Goal: Task Accomplishment & Management: Use online tool/utility

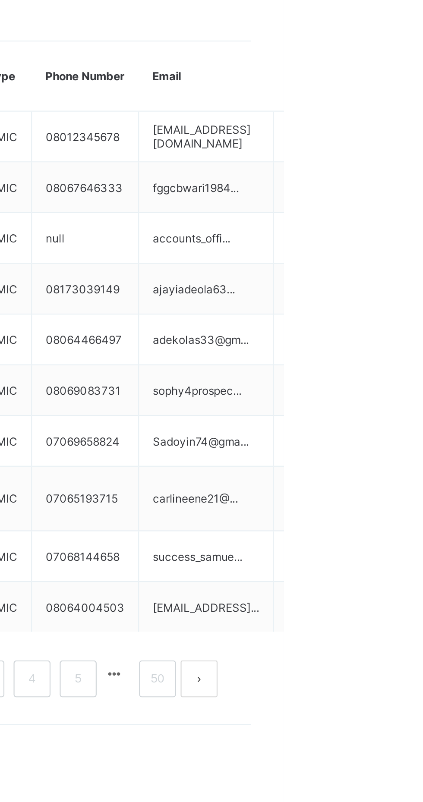
click at [0, 0] on div "Delete Staff" at bounding box center [0, 0] width 0 height 0
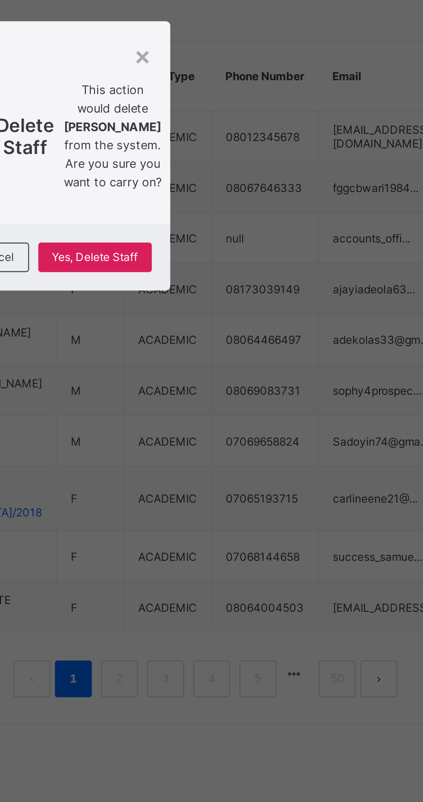
click at [271, 452] on span "Yes, Delete Staff" at bounding box center [251, 448] width 40 height 6
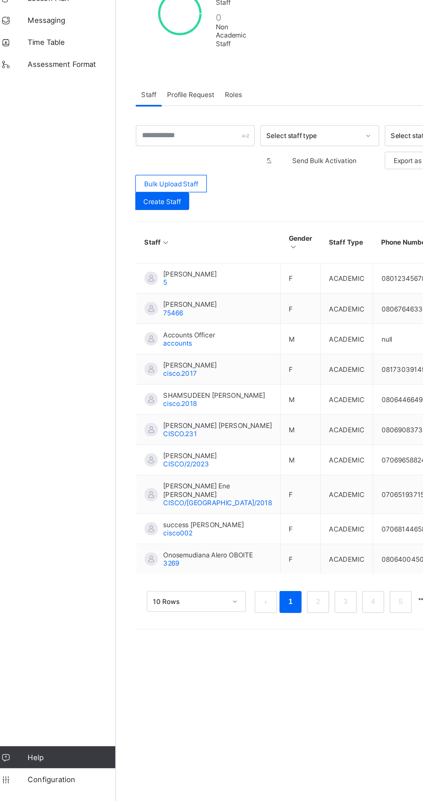
click at [136, 333] on span "Create Staff" at bounding box center [139, 332] width 29 height 6
select select "**"
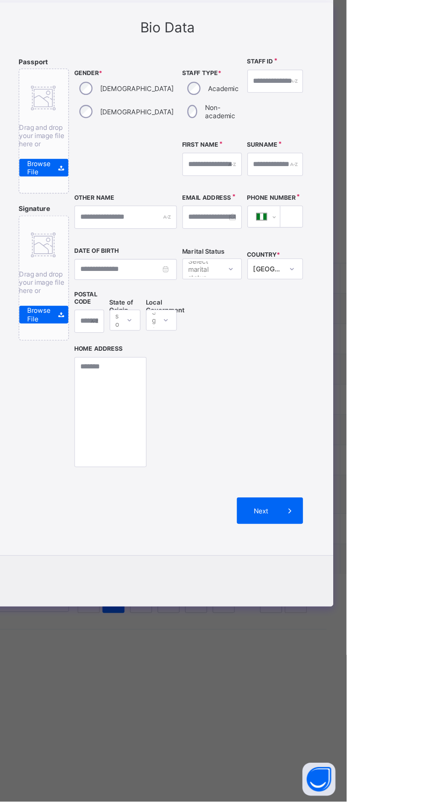
click at [404, 176] on div "×" at bounding box center [400, 168] width 8 height 15
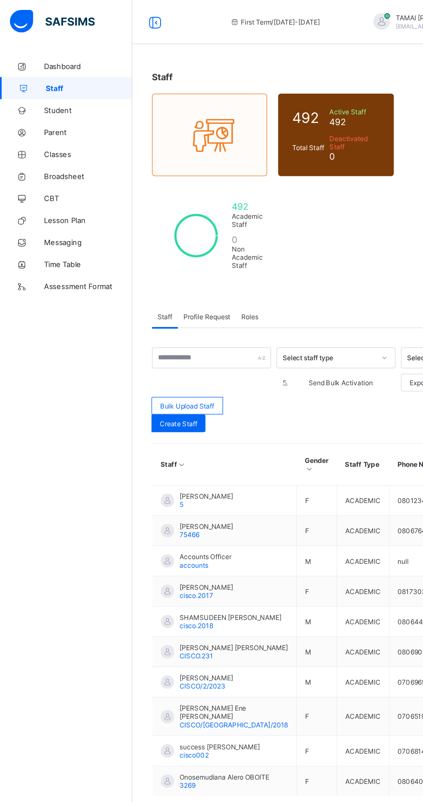
click at [25, 52] on icon at bounding box center [17, 52] width 35 height 6
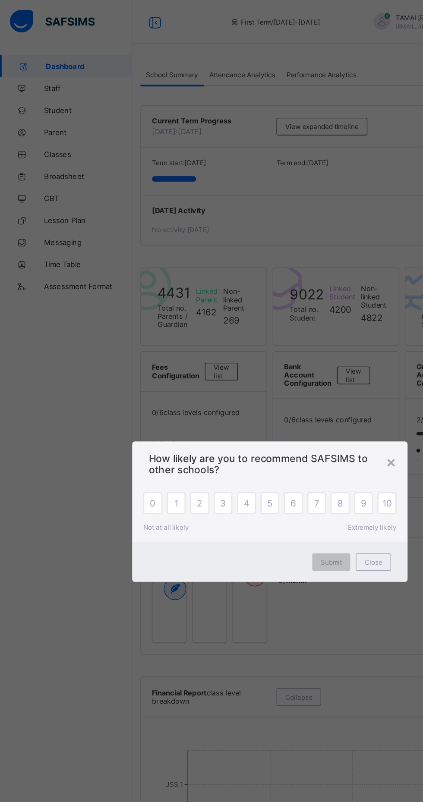
click at [269, 133] on div "× How likely are you to recommend SAFSIMS to other schools? 0 1 2 3 4 5 6 7 8 9…" at bounding box center [211, 401] width 423 height 802
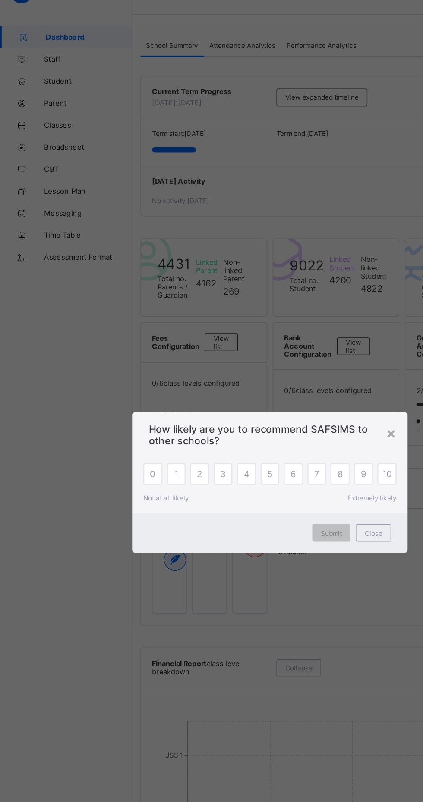
click at [29, 464] on div "× How likely are you to recommend SAFSIMS to other schools? 0 1 2 3 4 5 6 7 8 9…" at bounding box center [211, 401] width 423 height 802
click at [76, 588] on div "× How likely are you to recommend SAFSIMS to other schools? 0 1 2 3 4 5 6 7 8 9…" at bounding box center [211, 401] width 423 height 802
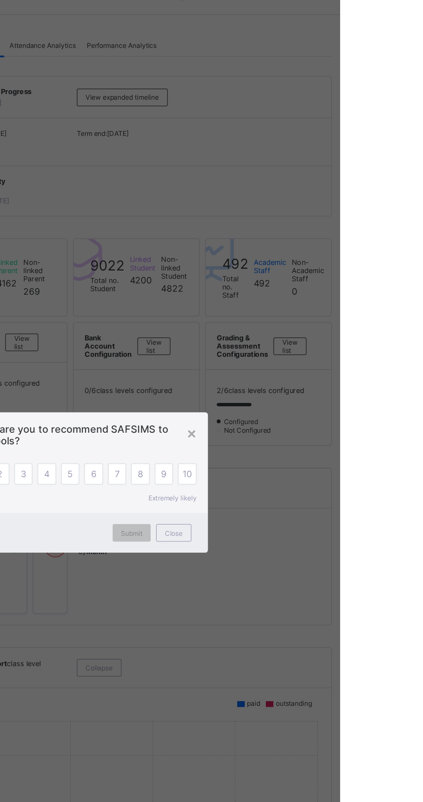
click at [423, 237] on div "× How likely are you to recommend SAFSIMS to other schools? 0 1 2 3 4 5 6 7 8 9…" at bounding box center [211, 401] width 423 height 802
click at [423, 234] on div "× How likely are you to recommend SAFSIMS to other schools? 0 1 2 3 4 5 6 7 8 9…" at bounding box center [211, 401] width 423 height 802
click at [423, 617] on div "× How likely are you to recommend SAFSIMS to other schools? 0 1 2 3 4 5 6 7 8 9…" at bounding box center [211, 401] width 423 height 802
click at [423, 199] on div "× How likely are you to recommend SAFSIMS to other schools? 0 1 2 3 4 5 6 7 8 9…" at bounding box center [211, 401] width 423 height 802
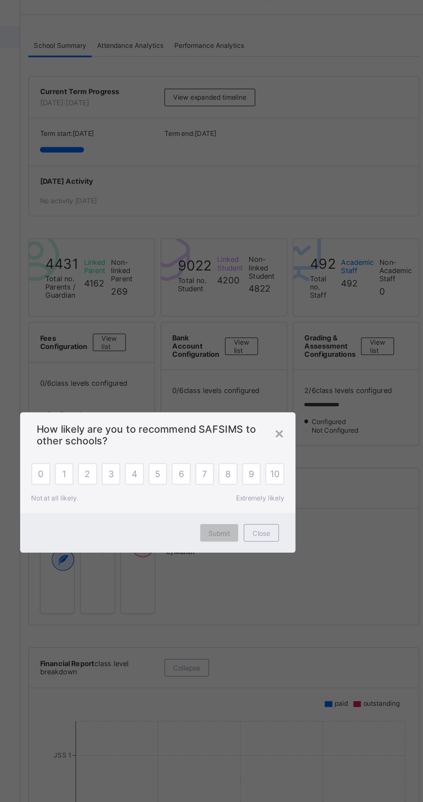
click at [311, 370] on div "×" at bounding box center [307, 362] width 8 height 15
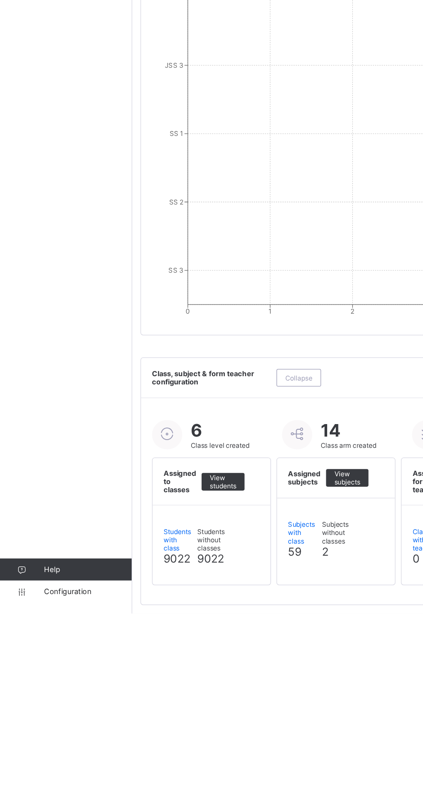
scroll to position [466, 0]
click at [69, 789] on span "Configuration" at bounding box center [69, 785] width 69 height 7
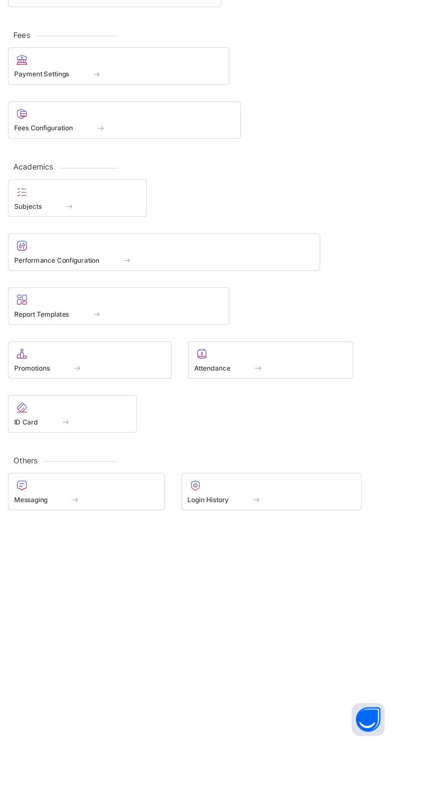
click at [202, 510] on div "Promotions" at bounding box center [183, 509] width 119 height 7
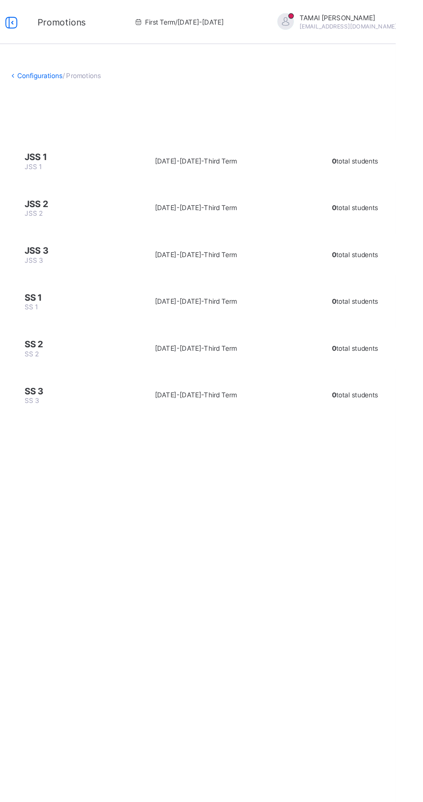
click at [382, 134] on td "0 total students" at bounding box center [391, 126] width 102 height 32
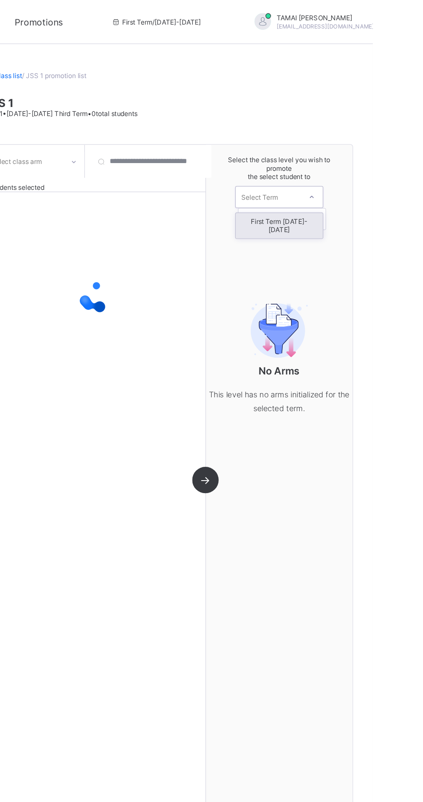
click at [373, 148] on div at bounding box center [375, 154] width 16 height 15
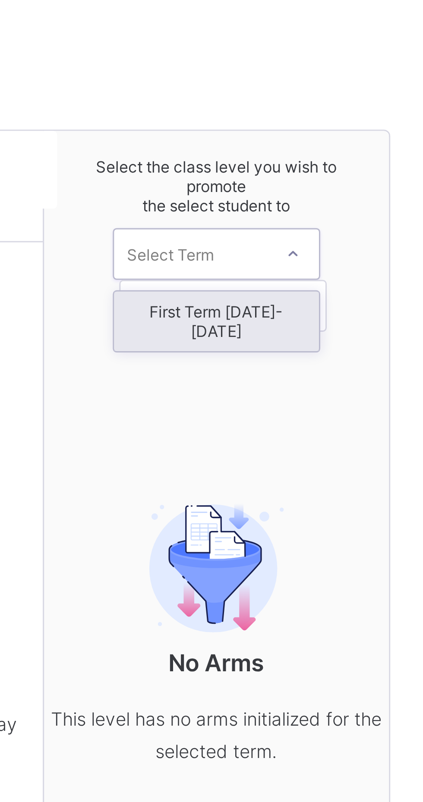
click at [345, 169] on div "First Term [DATE]-[DATE]" at bounding box center [350, 177] width 68 height 20
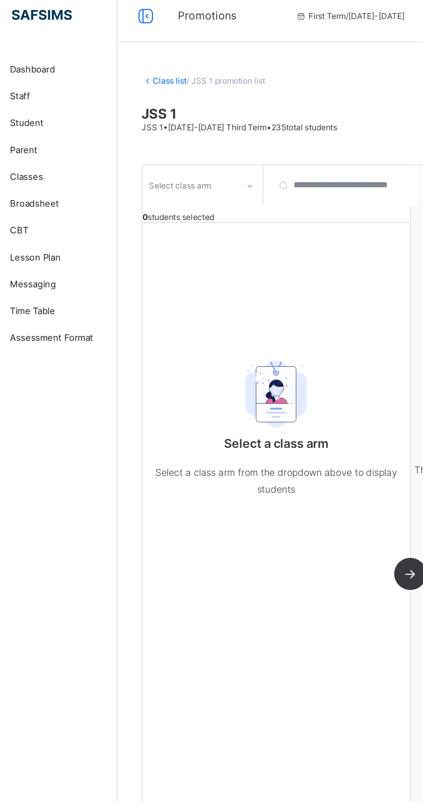
click at [140, 60] on link "Class list" at bounding box center [137, 59] width 22 height 6
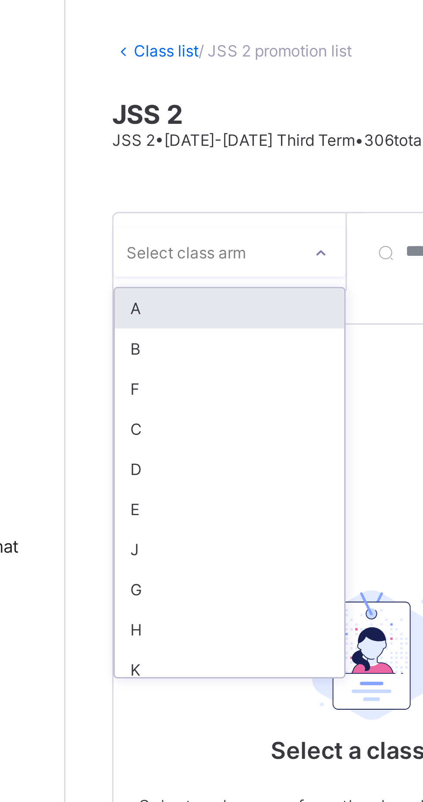
click at [158, 146] on div "A" at bounding box center [158, 145] width 76 height 13
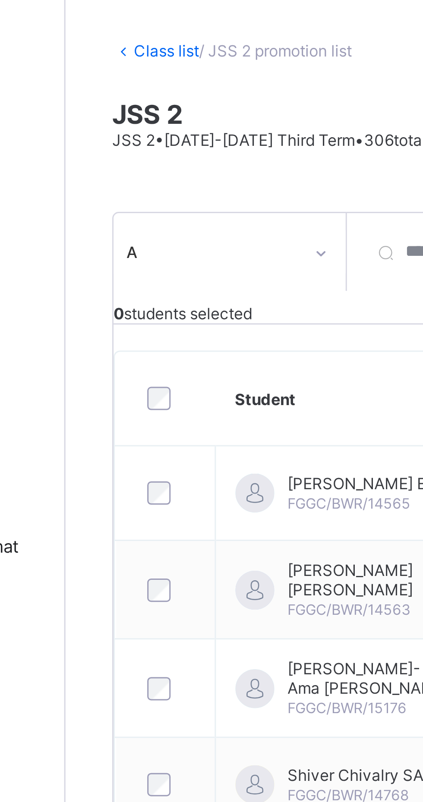
click at [109, 111] on div "Class list / JSS 2 promotion list JSS 2 JSS 2 • [DATE]-[DATE] Third Term • 306 …" at bounding box center [263, 407] width 319 height 729
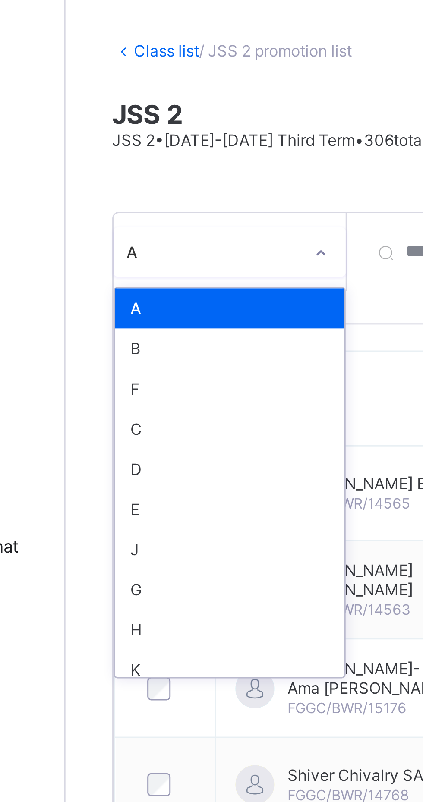
click at [151, 158] on div "B" at bounding box center [158, 158] width 76 height 13
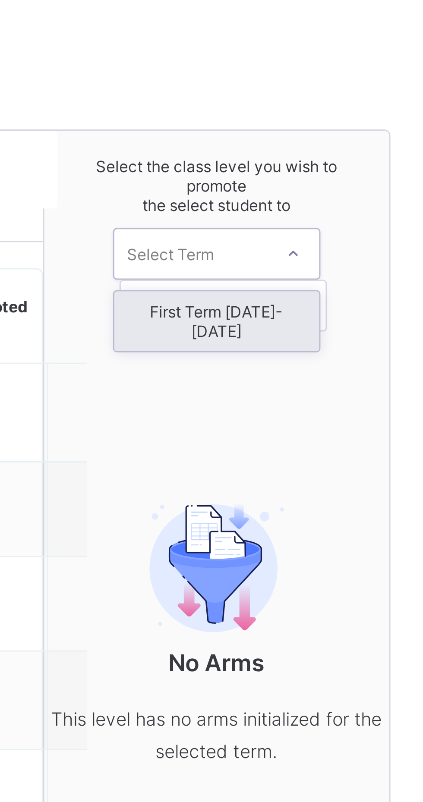
click at [359, 168] on div "First Term [DATE]-[DATE]" at bounding box center [350, 177] width 68 height 20
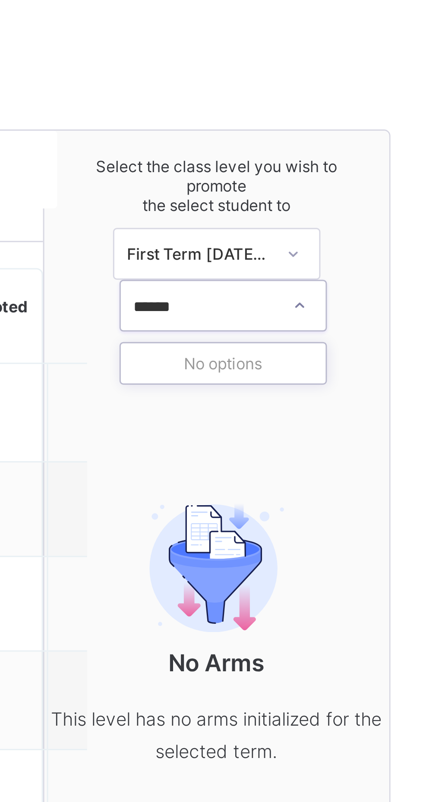
type input "******"
click at [361, 186] on div "No options" at bounding box center [352, 190] width 68 height 13
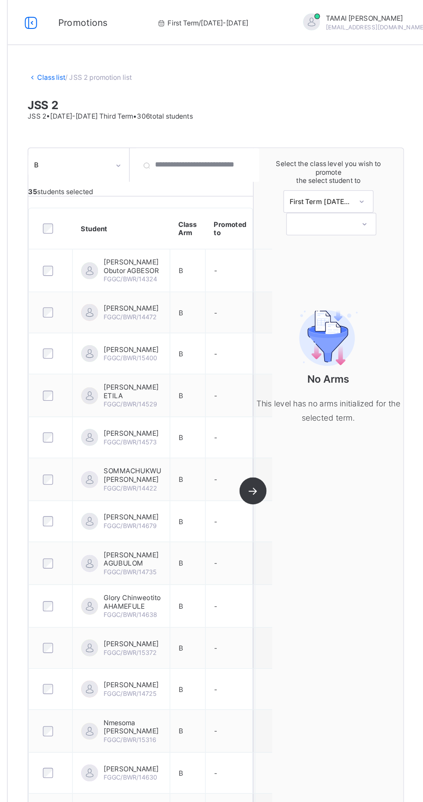
click at [270, 204] on td "-" at bounding box center [275, 207] width 38 height 33
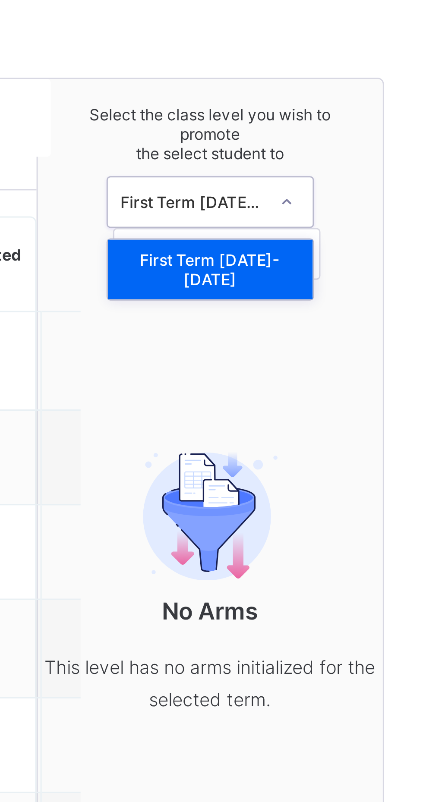
click at [362, 170] on div "First Term [DATE]-[DATE]" at bounding box center [350, 177] width 68 height 20
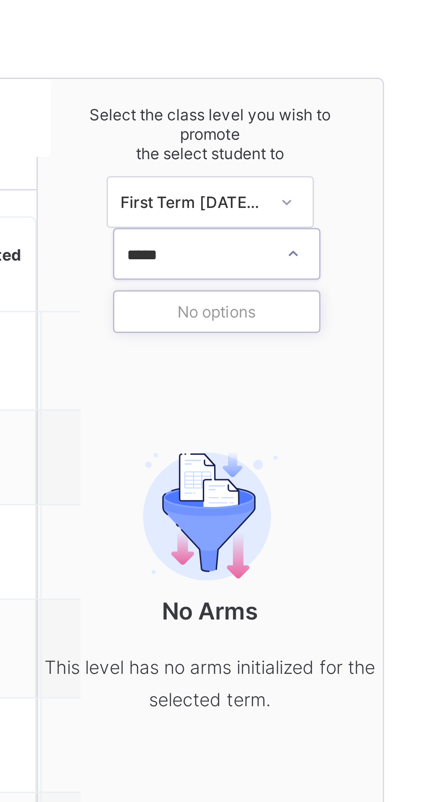
type input "******"
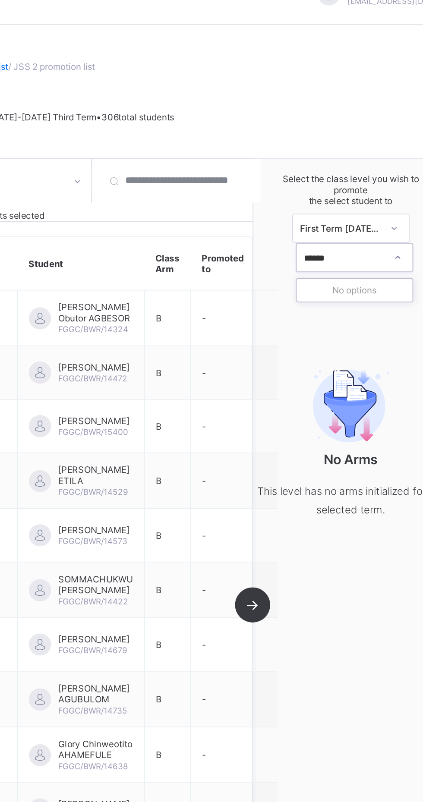
click at [355, 187] on div "No options" at bounding box center [352, 190] width 68 height 13
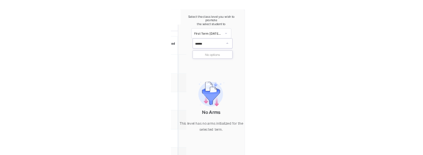
scroll to position [78, 0]
